Goal: Navigation & Orientation: Understand site structure

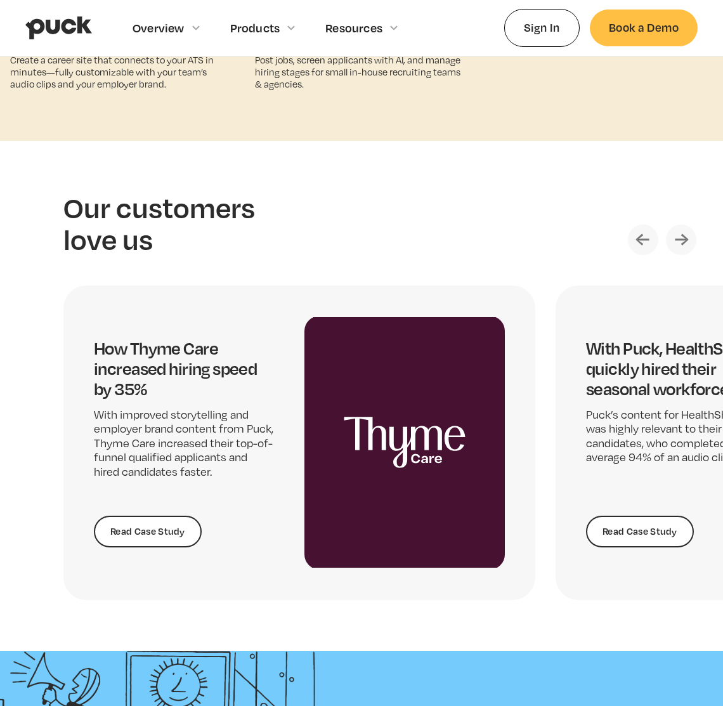
scroll to position [2336, 0]
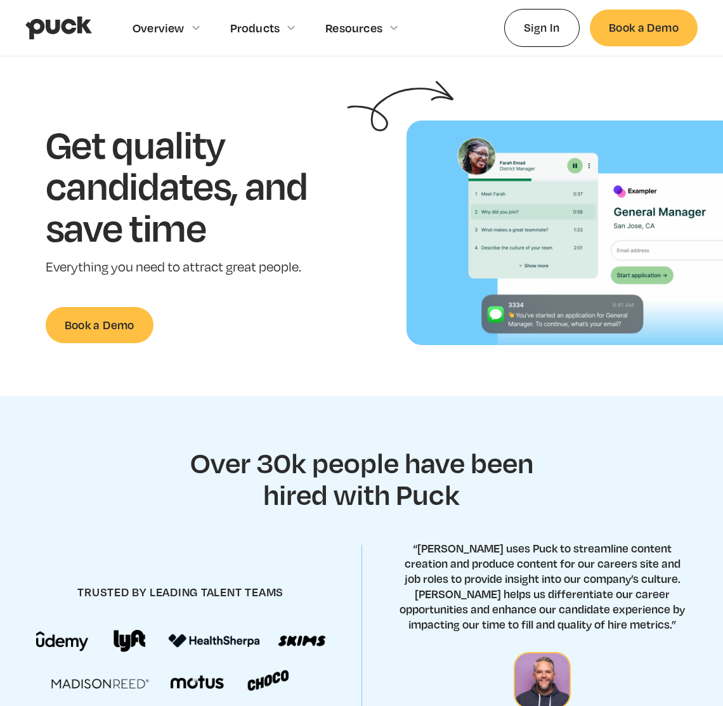
scroll to position [42, 0]
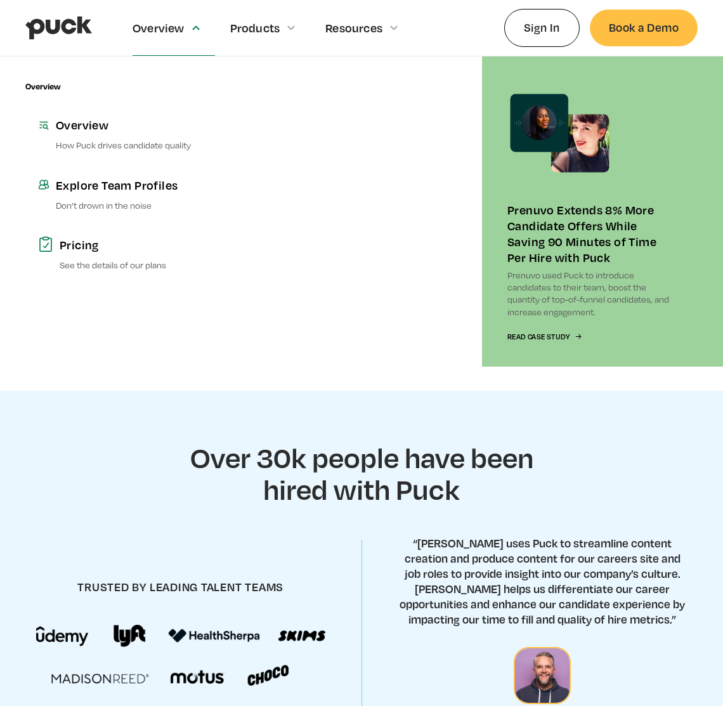
click at [138, 15] on div "Overview" at bounding box center [173, 27] width 82 height 55
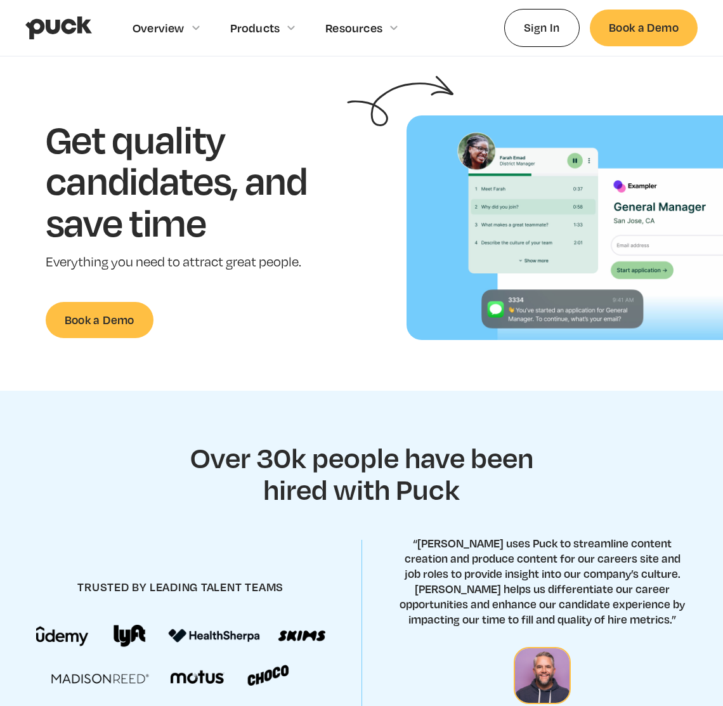
click at [138, 22] on div "Overview" at bounding box center [158, 28] width 52 height 14
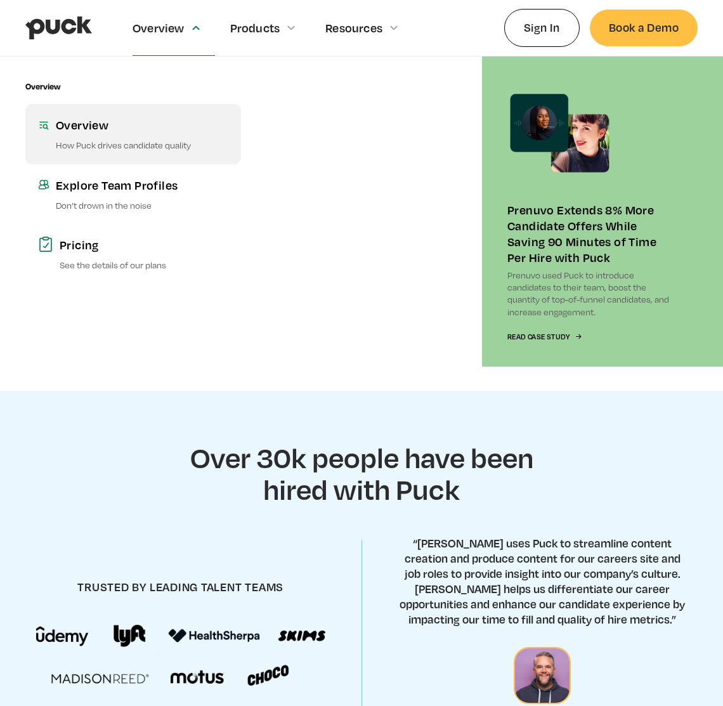
click at [83, 127] on div "Overview" at bounding box center [142, 125] width 172 height 16
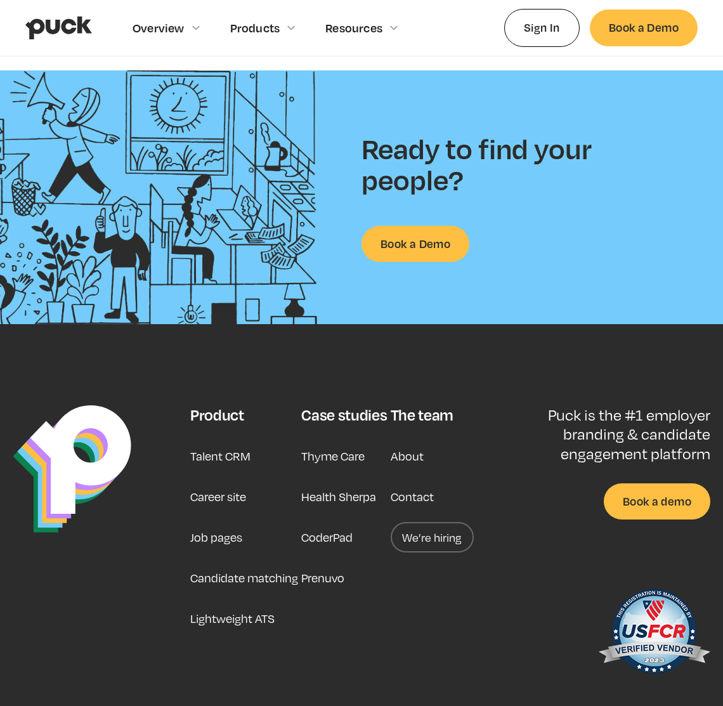
scroll to position [1817, 0]
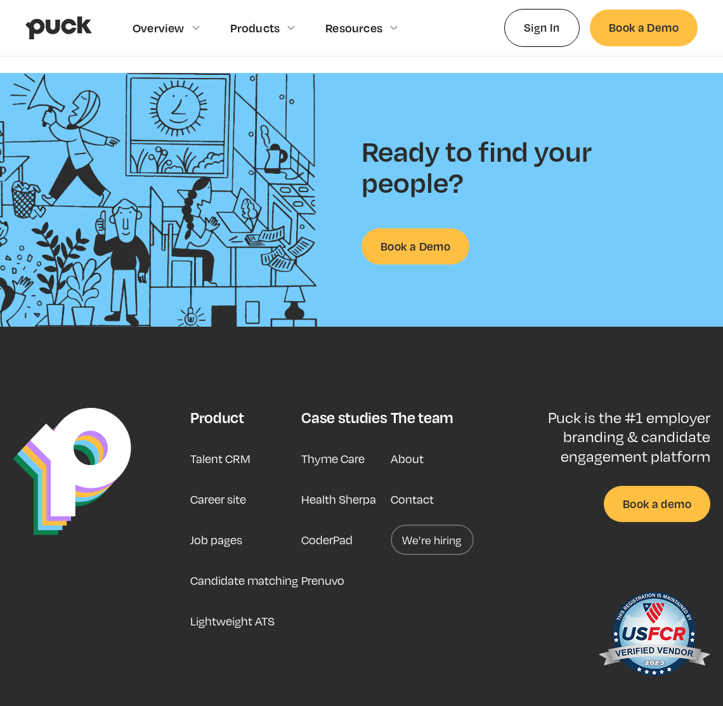
click at [240, 605] on link "Lightweight ATS" at bounding box center [232, 620] width 84 height 30
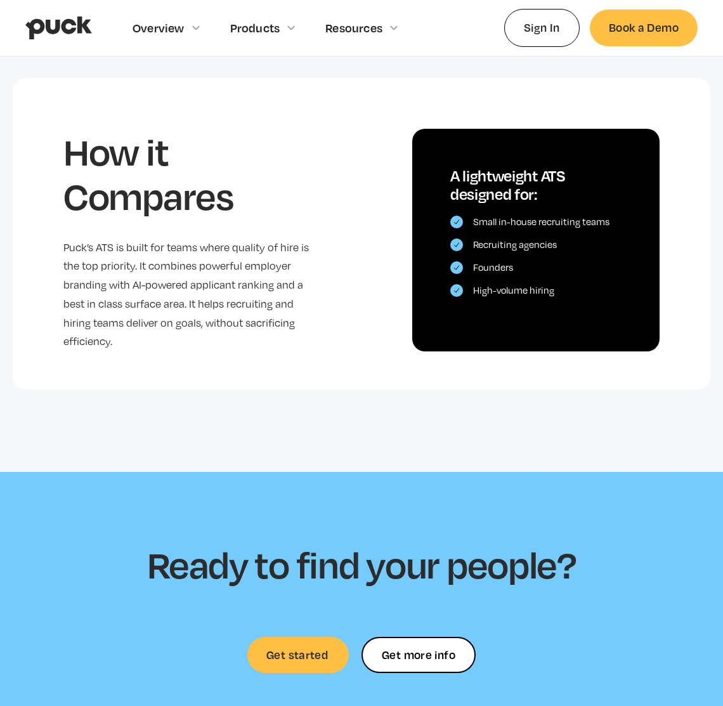
scroll to position [2229, 0]
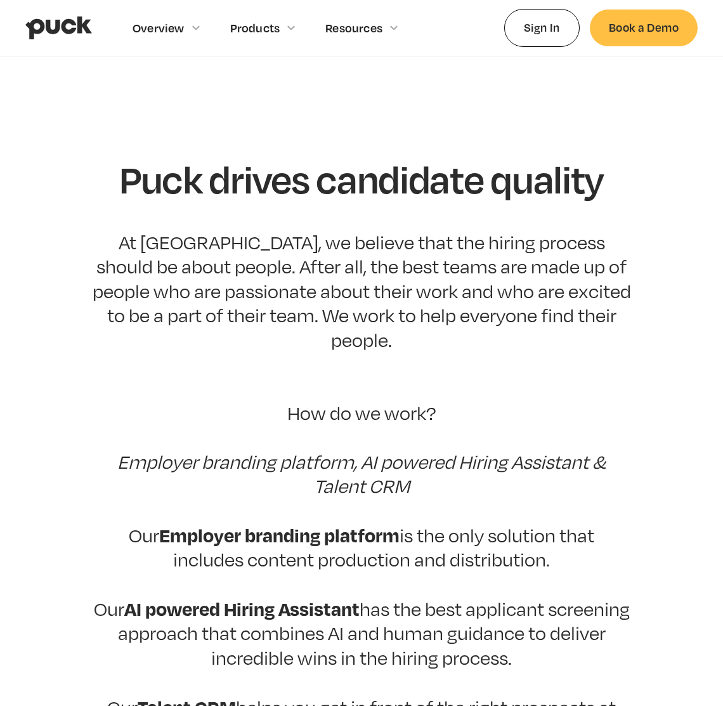
scroll to position [1739, 0]
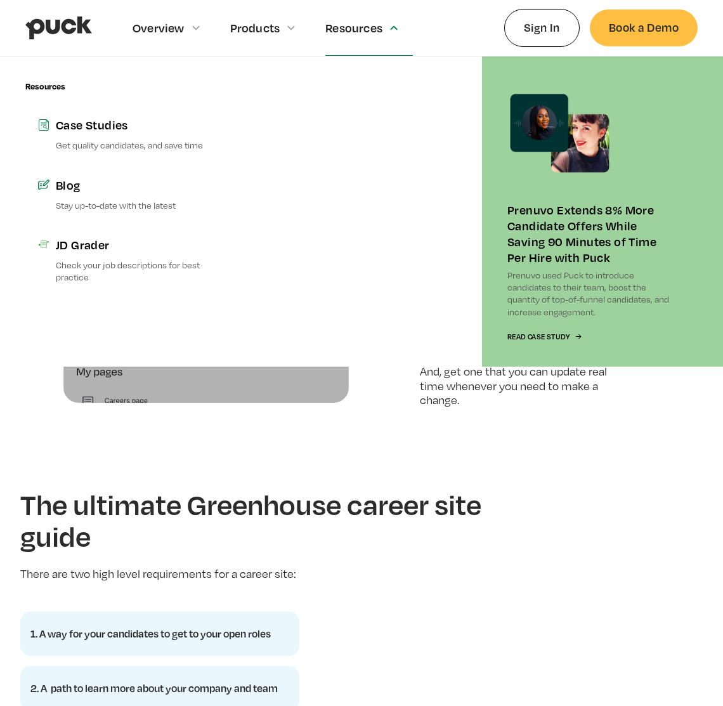
scroll to position [1291, 0]
